Goal: Find specific page/section: Find specific page/section

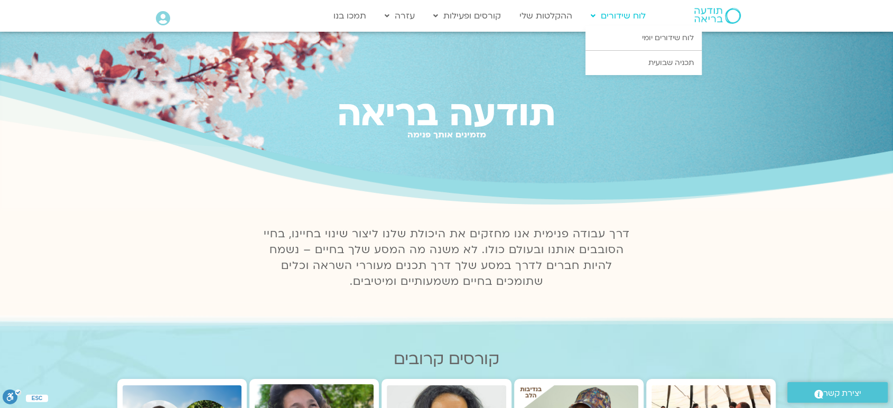
click at [594, 15] on icon at bounding box center [593, 15] width 5 height 7
click at [671, 42] on link "לוח שידורים יומי" at bounding box center [644, 38] width 116 height 24
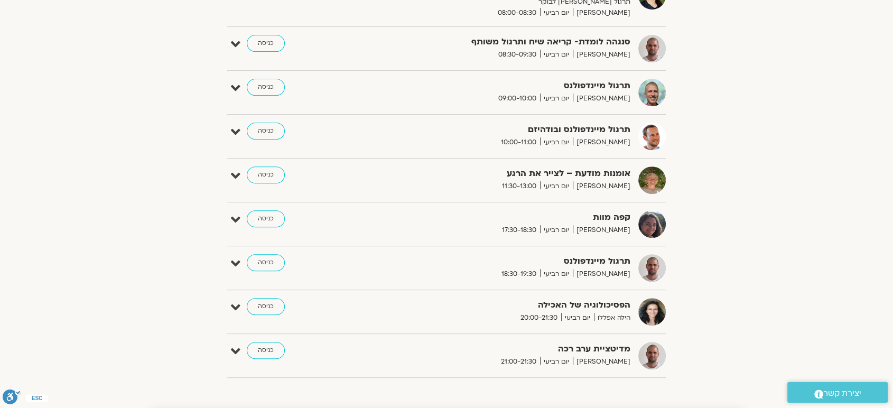
scroll to position [360, 0]
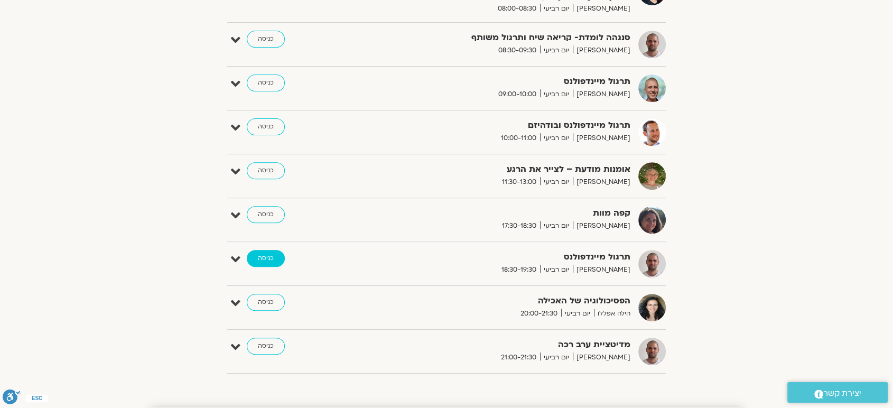
click at [266, 253] on link "כניסה" at bounding box center [266, 258] width 38 height 17
